Goal: Obtain resource: Download file/media

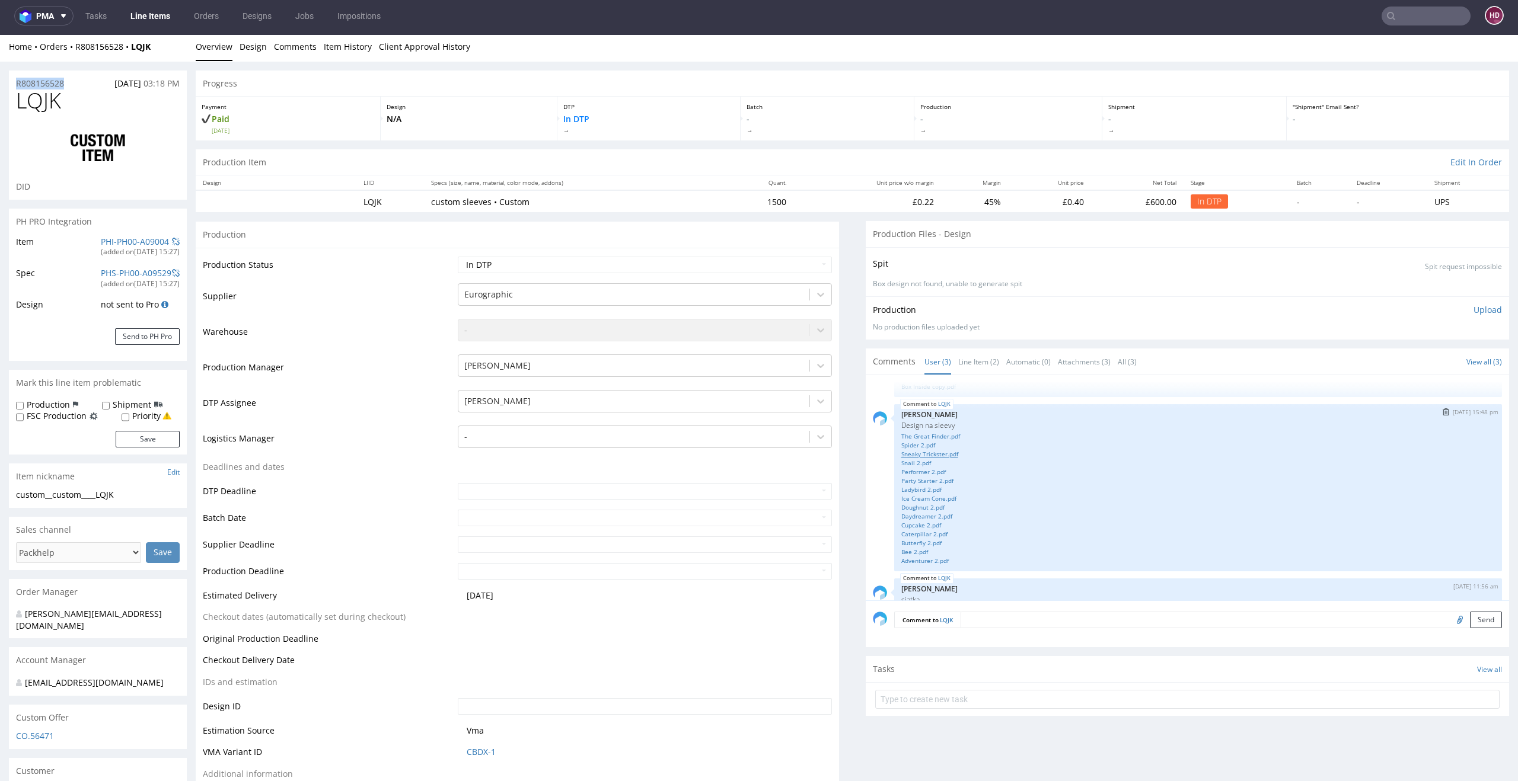
scroll to position [54, 0]
click at [923, 462] on link "Sneaky Trickster.pdf" at bounding box center [1198, 462] width 594 height 9
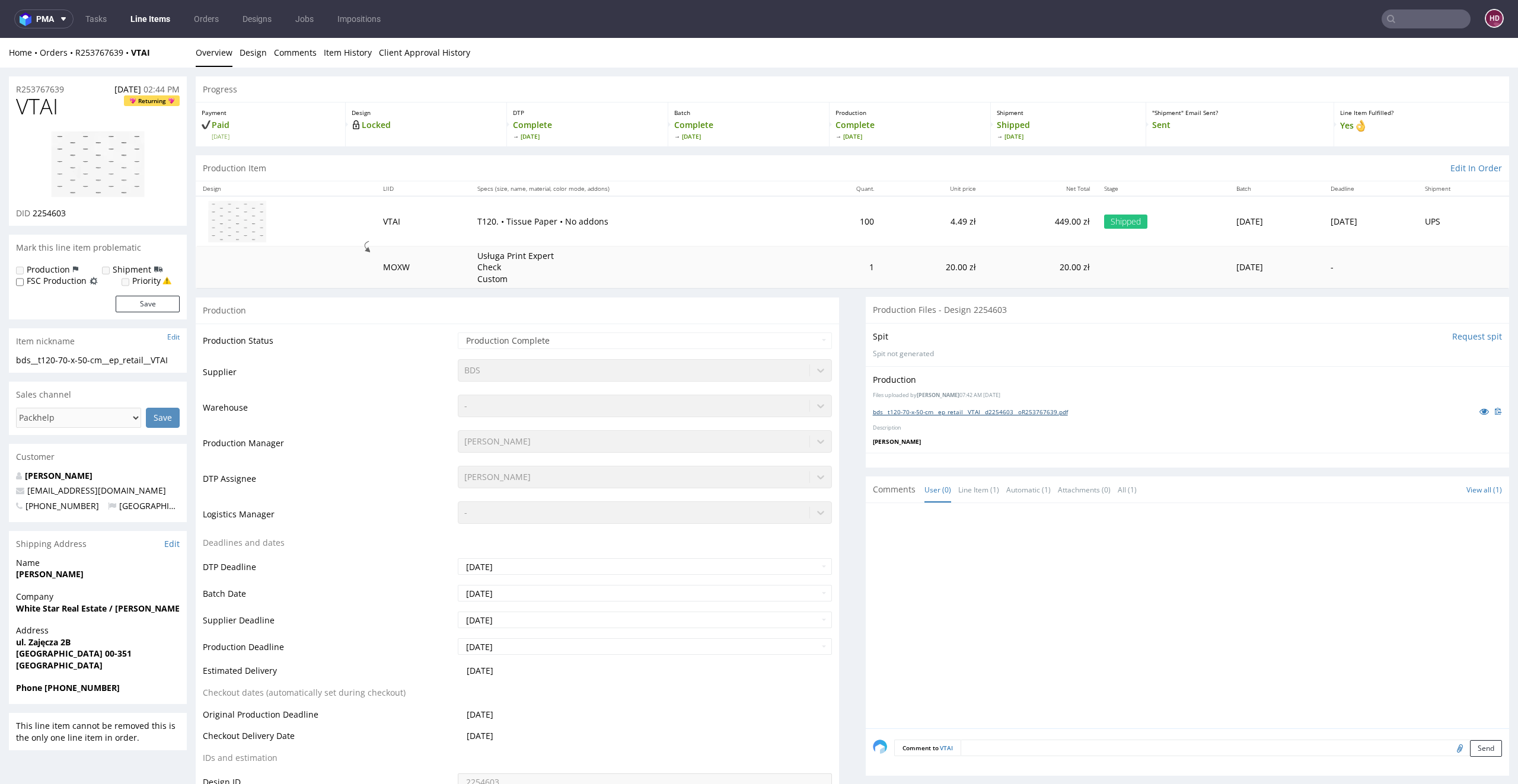
click at [1018, 408] on link "bds__t120-70-x-50-cm__ep_retail__VTAI__d2254603__oR253767639.pdf" at bounding box center [971, 412] width 195 height 8
click at [249, 54] on link "Design" at bounding box center [254, 52] width 28 height 29
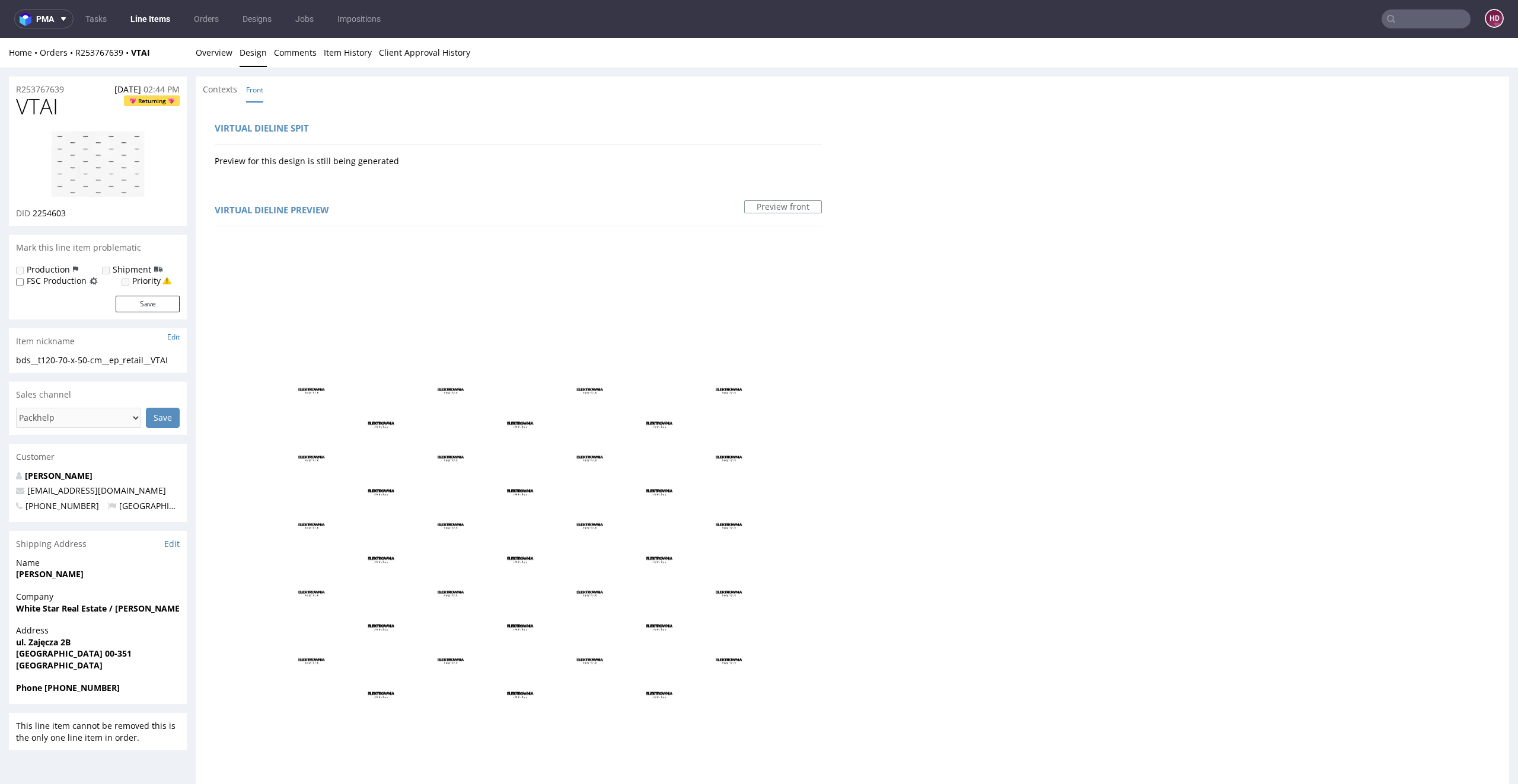
click at [107, 177] on img at bounding box center [98, 165] width 95 height 67
click at [218, 51] on link "Overview" at bounding box center [213, 52] width 37 height 29
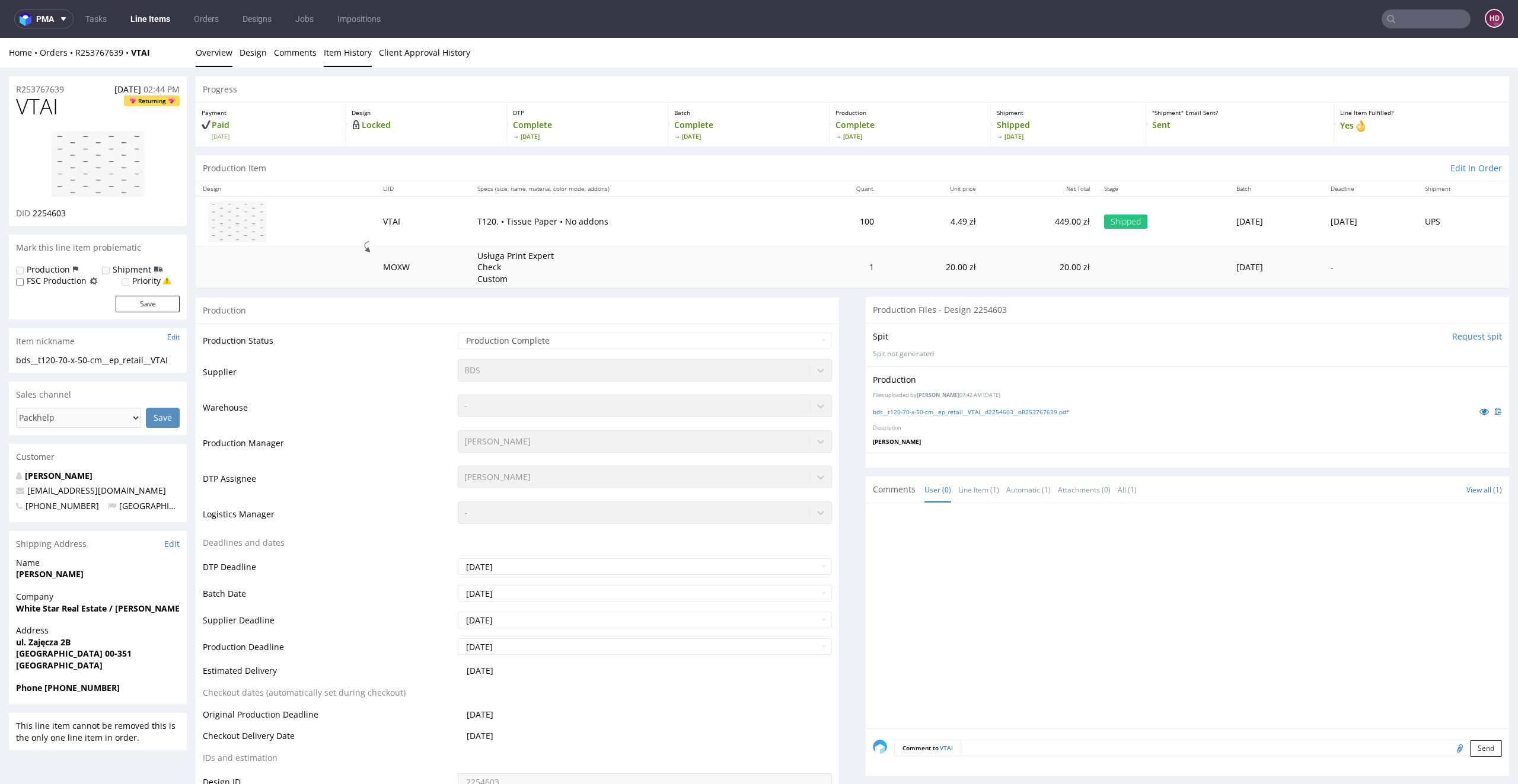
click at [328, 52] on link "Item History" at bounding box center [348, 52] width 48 height 29
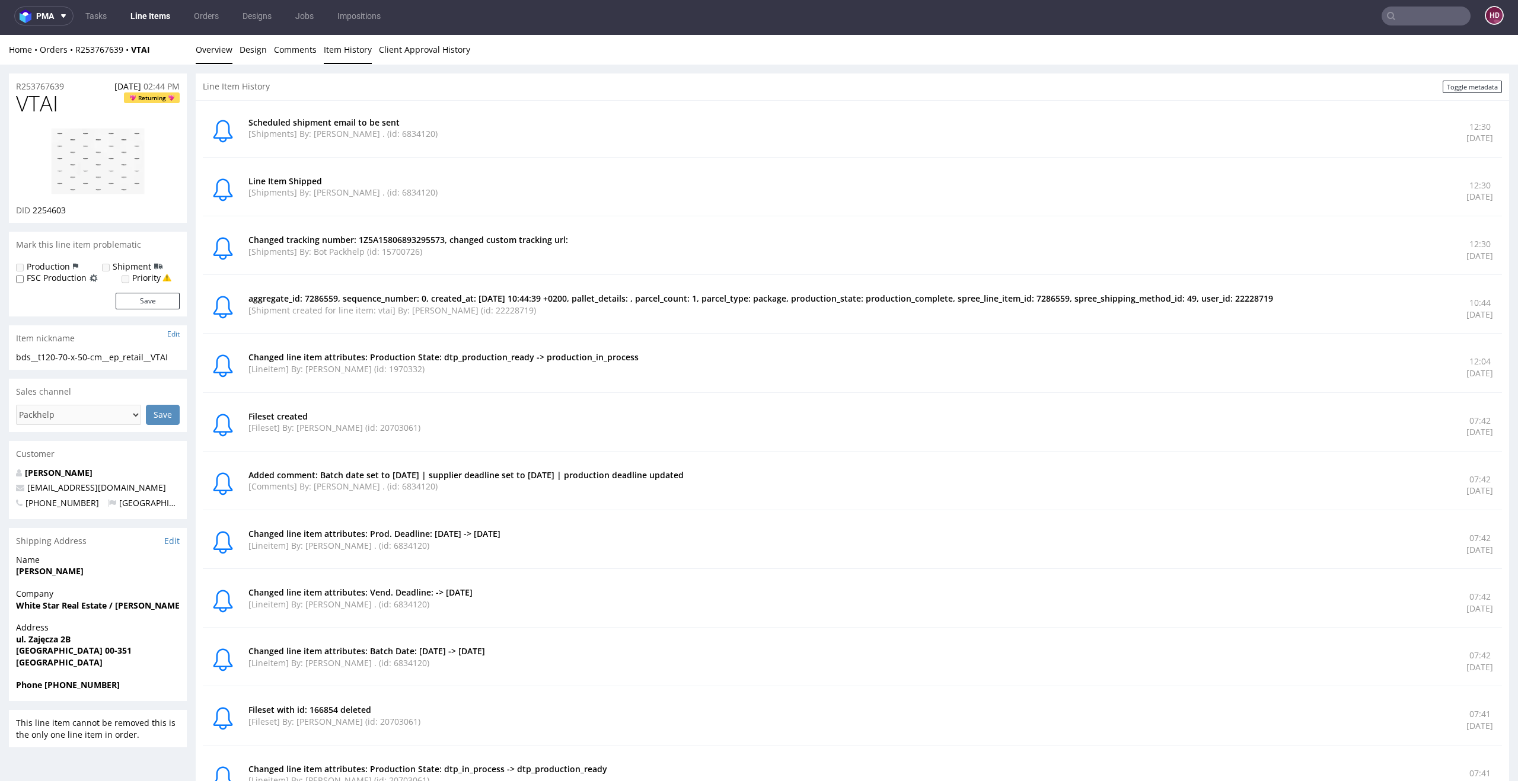
click at [212, 50] on link "Overview" at bounding box center [213, 49] width 37 height 29
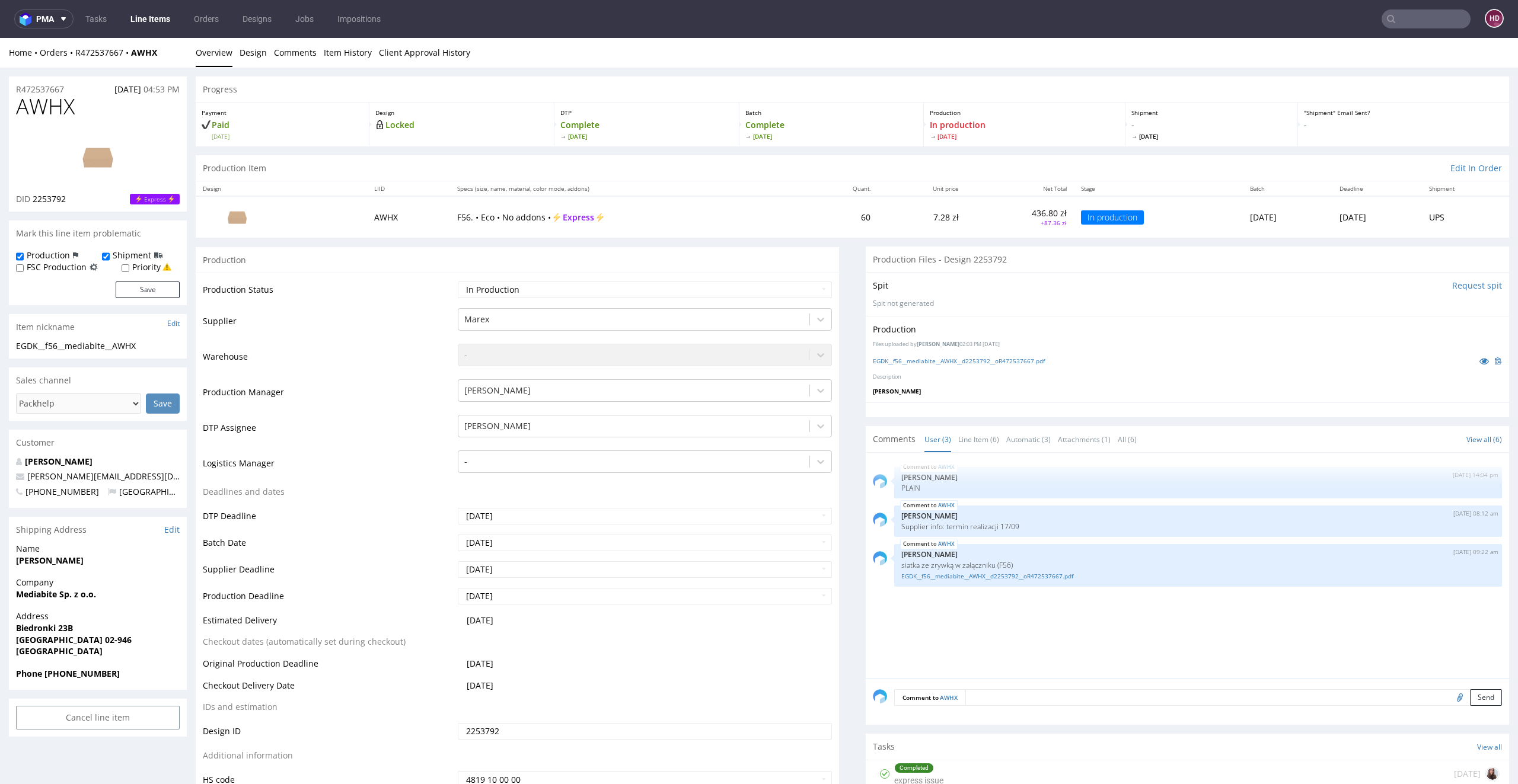
scroll to position [3, 0]
